Goal: Transaction & Acquisition: Purchase product/service

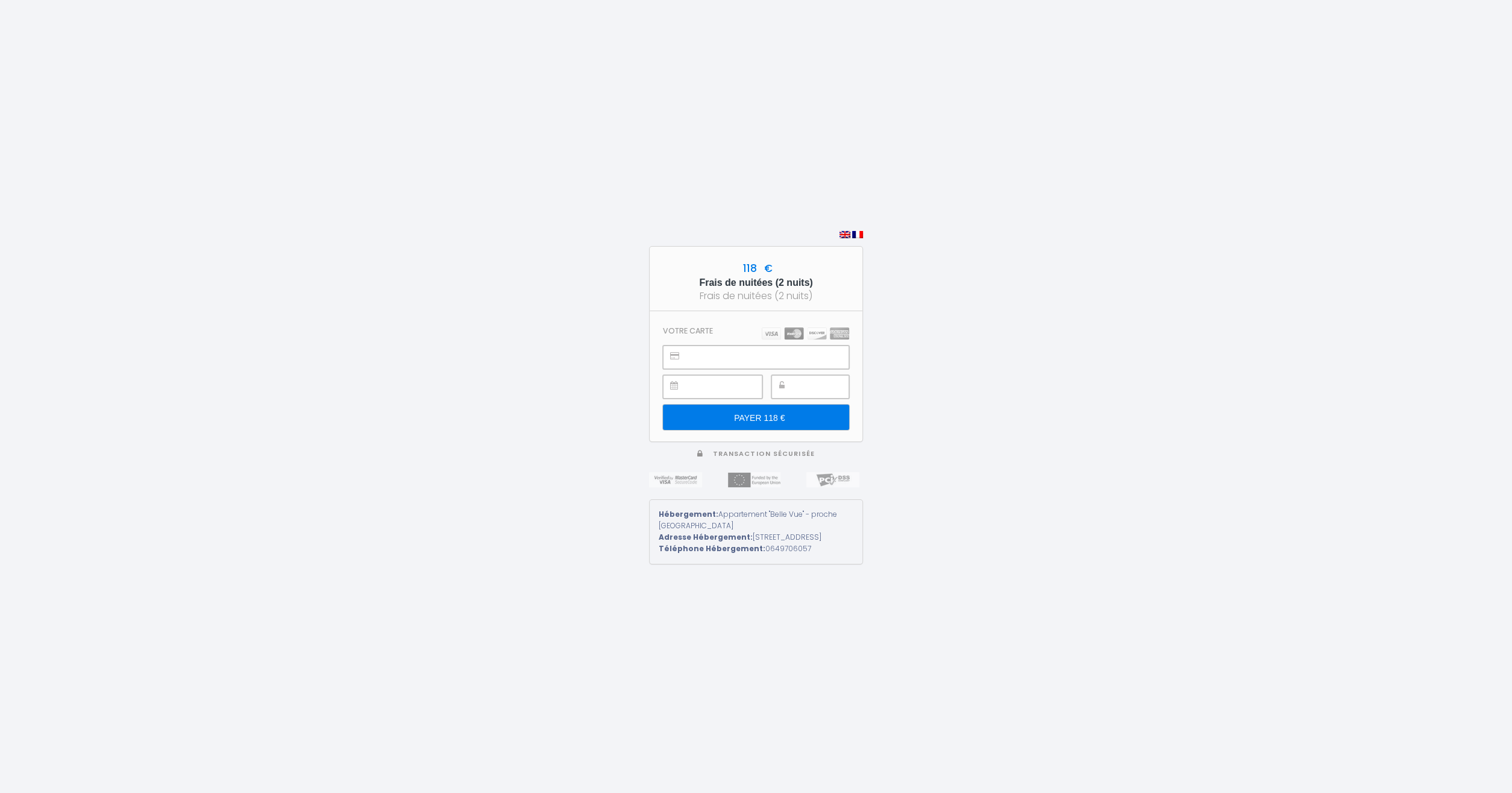
click at [796, 383] on div at bounding box center [810, 386] width 78 height 23
click at [811, 407] on input "PAYER 118 €" at bounding box center [756, 417] width 186 height 25
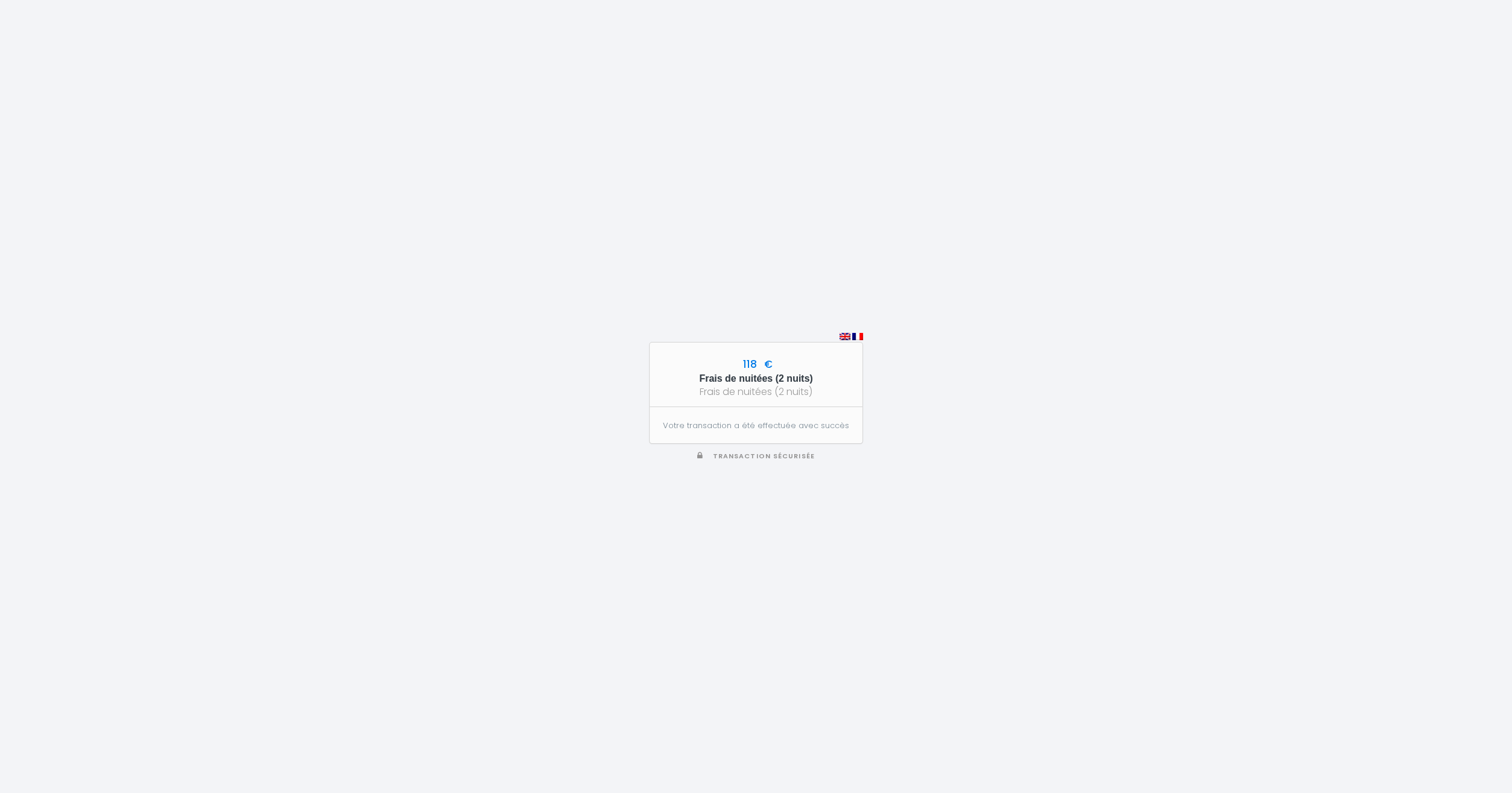
click at [580, 419] on div "118 € Frais de nuitées (2 nuits) Frais de nuitées (2 nuits) Votre transaction a…" at bounding box center [756, 396] width 1512 height 793
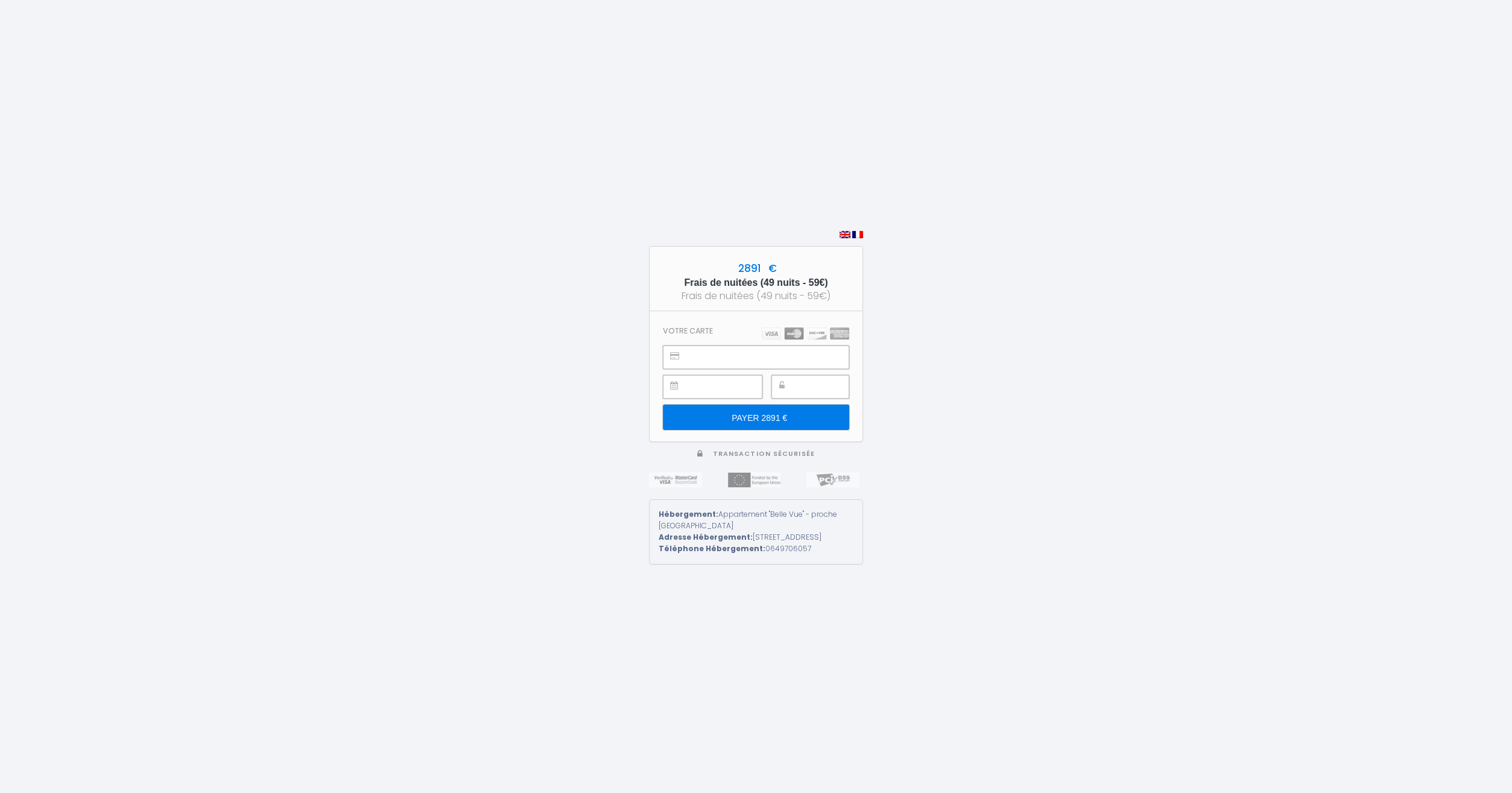
click at [778, 411] on input "PAYER 2891 €" at bounding box center [756, 417] width 186 height 25
